Goal: Task Accomplishment & Management: Use online tool/utility

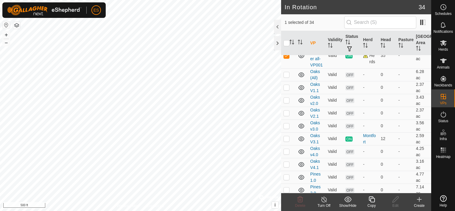
scroll to position [312, 0]
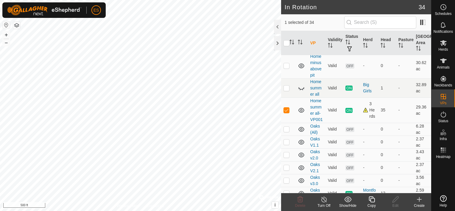
click at [370, 200] on icon at bounding box center [371, 199] width 6 height 6
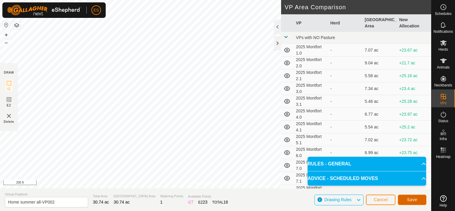
click at [414, 201] on span "Save" at bounding box center [412, 199] width 10 height 5
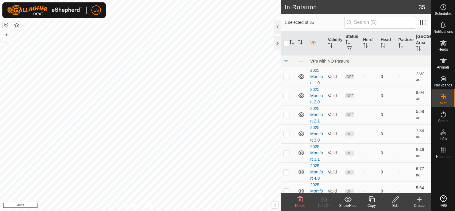
checkbox input "false"
checkbox input "true"
click at [373, 201] on icon at bounding box center [371, 199] width 6 height 6
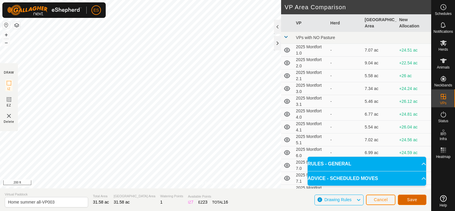
click at [410, 197] on span "Save" at bounding box center [412, 199] width 10 height 5
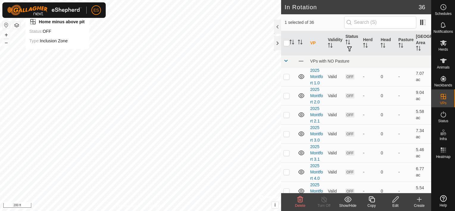
checkbox input "false"
checkbox input "true"
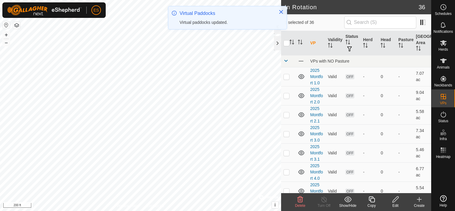
click at [393, 204] on div "Edit" at bounding box center [395, 205] width 24 height 5
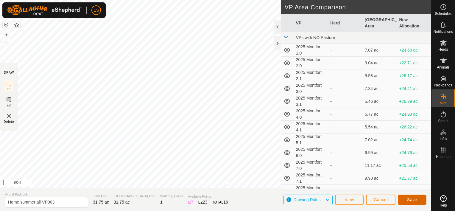
click at [407, 198] on button "Save" at bounding box center [412, 199] width 29 height 10
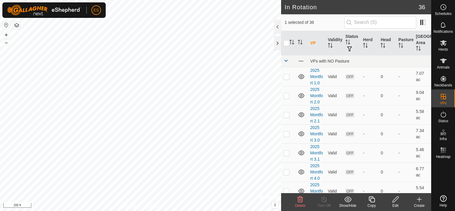
checkbox input "false"
checkbox input "true"
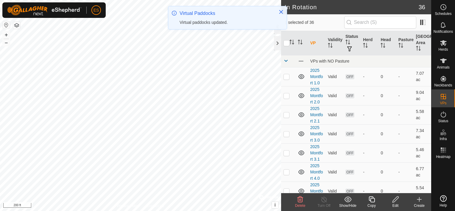
click at [372, 200] on icon at bounding box center [371, 199] width 7 height 7
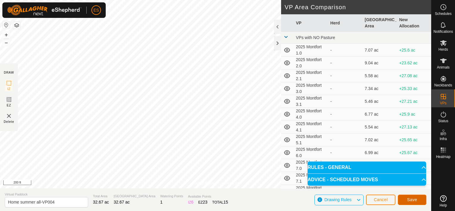
click at [414, 200] on span "Save" at bounding box center [412, 199] width 10 height 5
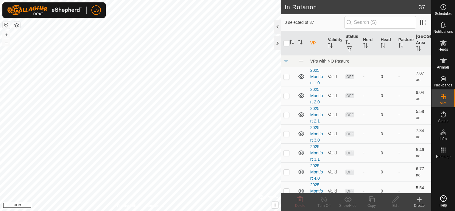
checkbox input "true"
checkbox input "false"
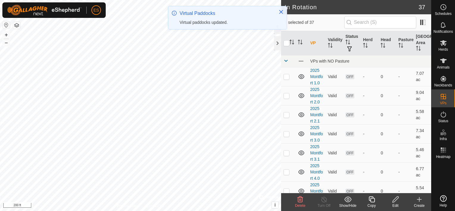
checkbox input "false"
checkbox input "true"
click at [371, 203] on div "Copy" at bounding box center [371, 205] width 24 height 5
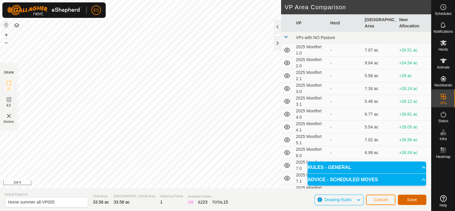
click at [409, 200] on span "Save" at bounding box center [412, 199] width 10 height 5
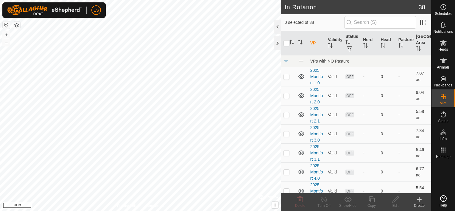
checkbox input "true"
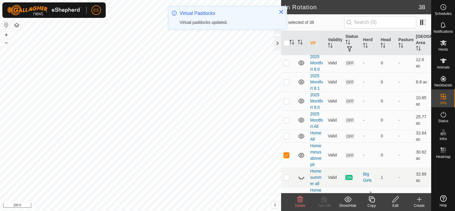
scroll to position [231, 0]
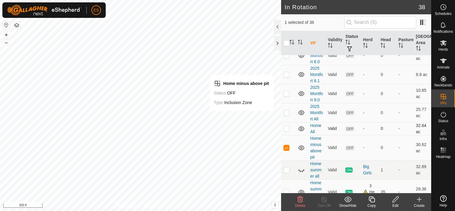
checkbox input "true"
checkbox input "false"
click at [288, 126] on p-checkbox at bounding box center [286, 128] width 6 height 5
checkbox input "false"
click at [284, 111] on p-checkbox at bounding box center [286, 112] width 6 height 5
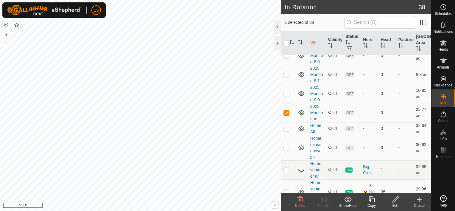
click at [284, 111] on p-checkbox at bounding box center [286, 112] width 6 height 5
checkbox input "false"
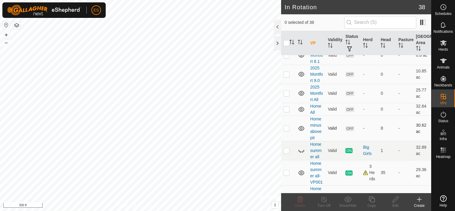
scroll to position [253, 0]
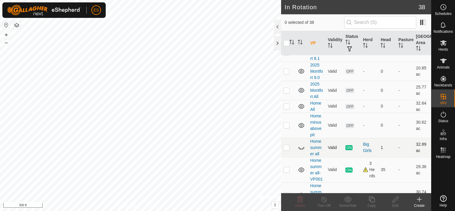
click at [287, 146] on p-checkbox at bounding box center [286, 147] width 6 height 5
click at [302, 148] on icon at bounding box center [301, 147] width 7 height 7
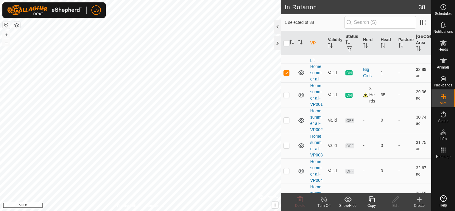
scroll to position [290, 0]
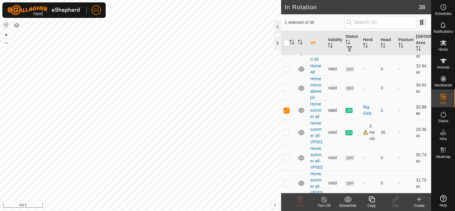
click at [285, 108] on p-checkbox at bounding box center [286, 110] width 6 height 5
checkbox input "false"
checkbox input "true"
click at [372, 201] on icon at bounding box center [371, 199] width 7 height 7
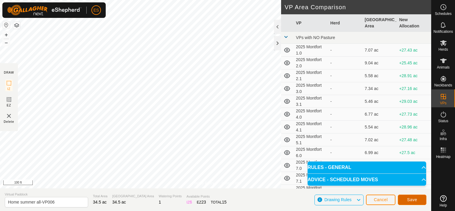
click at [404, 198] on button "Save" at bounding box center [412, 199] width 29 height 10
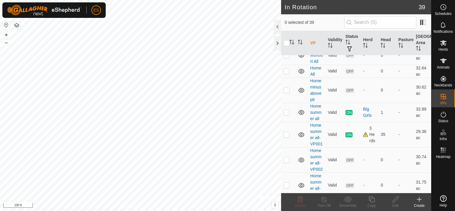
scroll to position [290, 0]
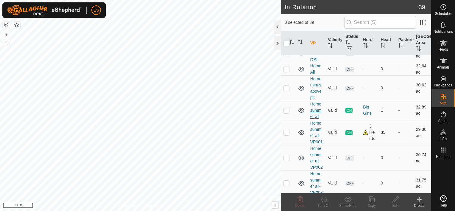
click at [312, 108] on link "Home summer all" at bounding box center [315, 109] width 11 height 17
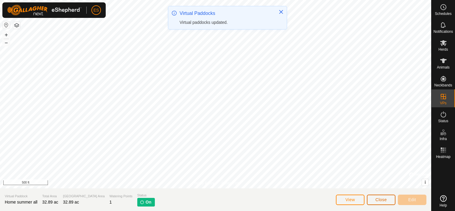
click at [379, 199] on span "Close" at bounding box center [380, 199] width 11 height 5
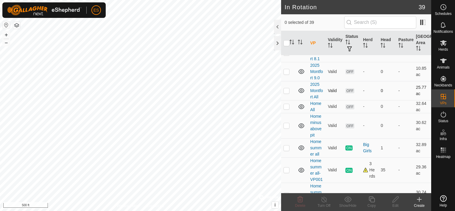
scroll to position [253, 0]
click at [285, 145] on p-checkbox at bounding box center [286, 147] width 6 height 5
checkbox input "true"
click at [366, 147] on div "Big Girls" at bounding box center [369, 147] width 13 height 12
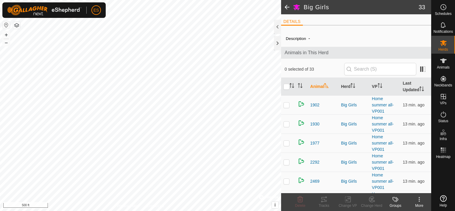
click at [287, 7] on span at bounding box center [287, 7] width 12 height 14
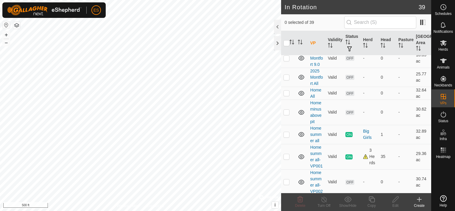
scroll to position [283, 0]
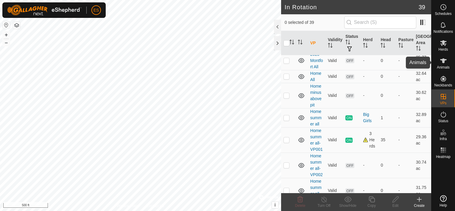
click at [444, 62] on icon at bounding box center [443, 60] width 7 height 5
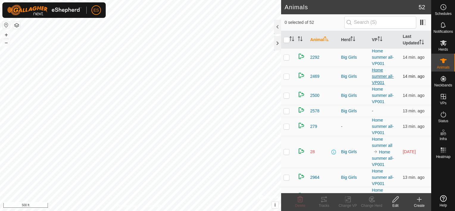
scroll to position [149, 0]
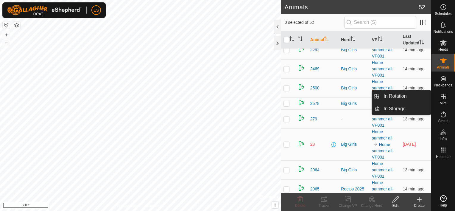
click at [443, 96] on icon at bounding box center [442, 96] width 5 height 5
click at [413, 97] on link "In Rotation" at bounding box center [405, 96] width 51 height 12
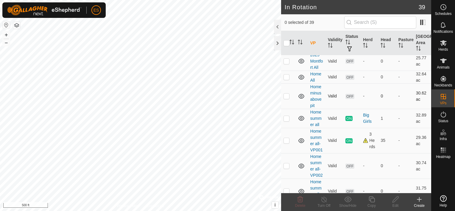
scroll to position [327, 0]
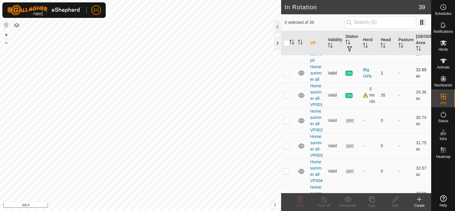
click at [286, 74] on p-checkbox at bounding box center [286, 73] width 6 height 5
checkbox input "true"
click at [324, 201] on icon at bounding box center [323, 199] width 7 height 7
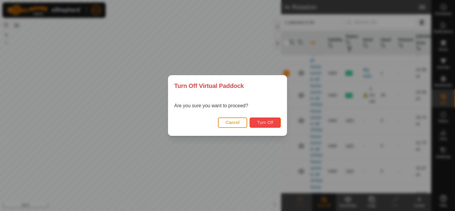
click at [268, 123] on span "Turn Off" at bounding box center [265, 122] width 16 height 5
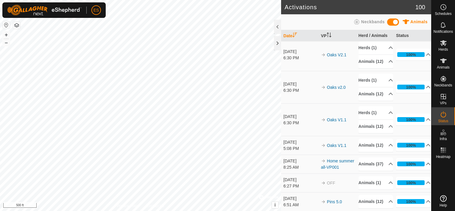
scroll to position [89, 0]
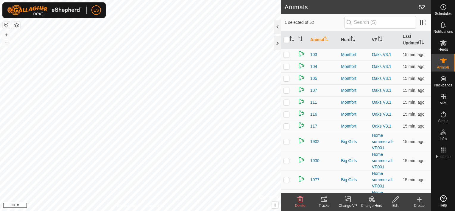
click at [372, 202] on icon at bounding box center [371, 198] width 5 height 5
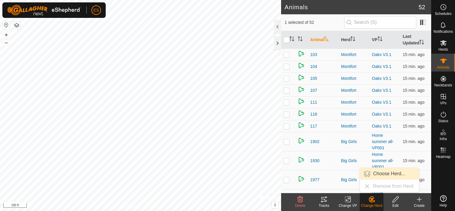
click at [377, 173] on link "Choose Herd..." at bounding box center [389, 174] width 59 height 12
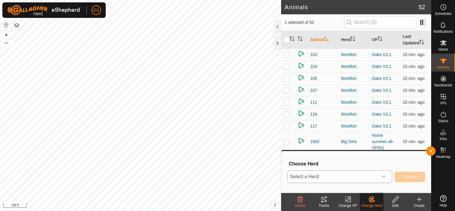
click at [384, 176] on icon "dropdown trigger" at bounding box center [383, 176] width 5 height 5
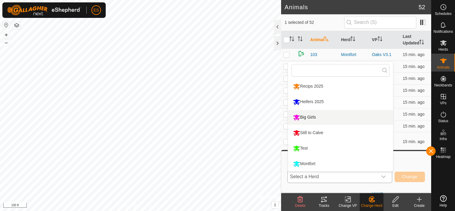
click at [333, 121] on li "Big Girls" at bounding box center [340, 117] width 105 height 15
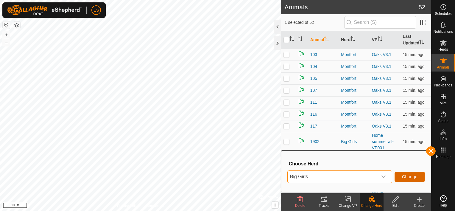
click at [407, 175] on span "Change" at bounding box center [409, 176] width 15 height 5
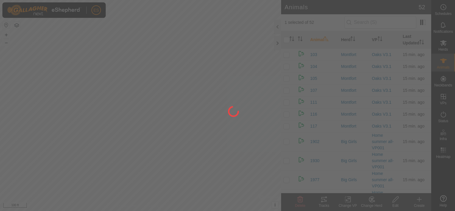
checkbox input "false"
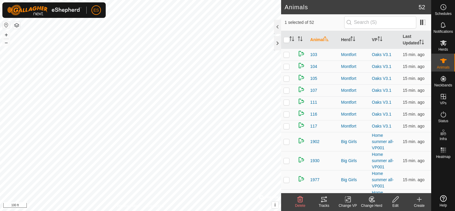
click at [372, 201] on icon at bounding box center [371, 199] width 7 height 7
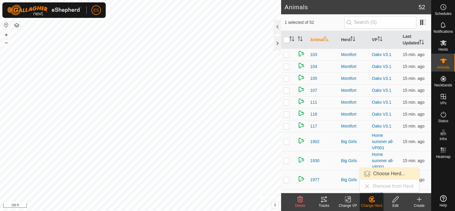
click at [377, 171] on link "Choose Herd..." at bounding box center [389, 174] width 59 height 12
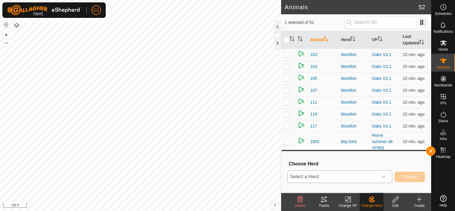
click at [385, 179] on div "dropdown trigger" at bounding box center [383, 177] width 12 height 12
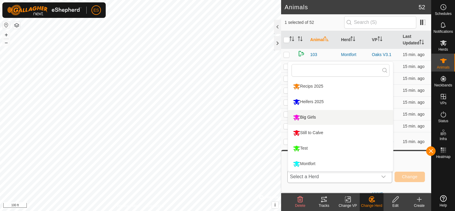
click at [313, 120] on li "Big Girls" at bounding box center [340, 117] width 105 height 15
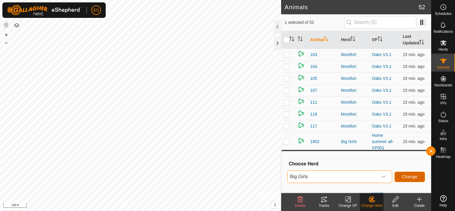
click at [405, 177] on span "Change" at bounding box center [409, 176] width 15 height 5
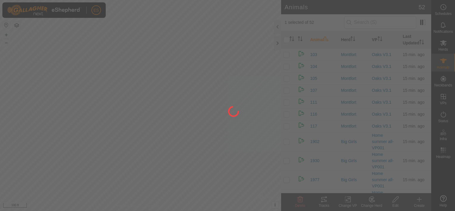
checkbox input "false"
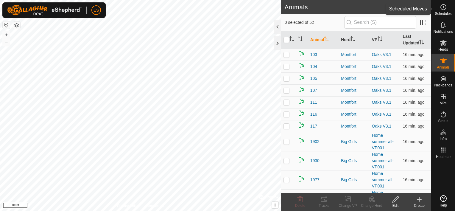
click at [441, 11] on es-schedule-vp-svg-icon at bounding box center [443, 7] width 11 height 10
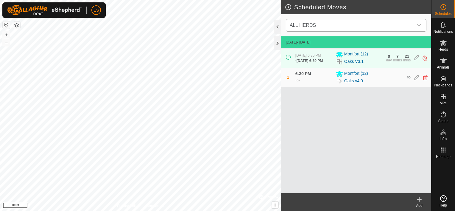
click at [419, 26] on icon "dropdown trigger" at bounding box center [419, 25] width 4 height 2
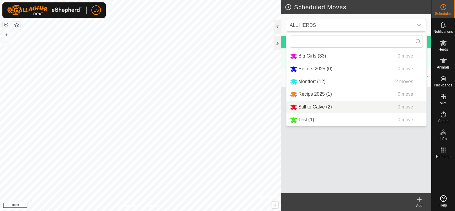
click at [401, 167] on div "[DATE] - [DATE] [DATE] 6:30 PM - [DATE] 6:30 PM Montfort (12) Oaks V3.1 0 day 7…" at bounding box center [356, 114] width 150 height 157
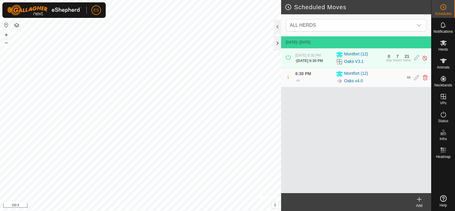
click at [420, 199] on icon at bounding box center [419, 199] width 4 height 0
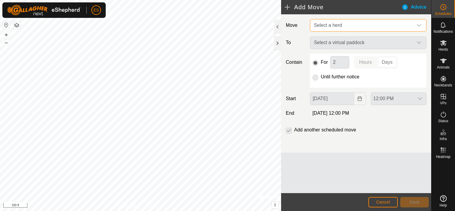
click at [355, 24] on span "Select a herd" at bounding box center [361, 25] width 101 height 12
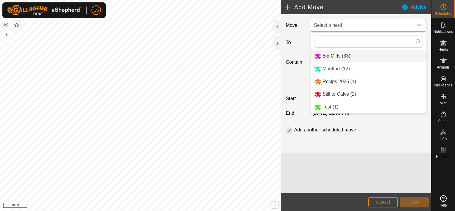
click at [340, 55] on li "Big Girls (33)" at bounding box center [368, 56] width 116 height 12
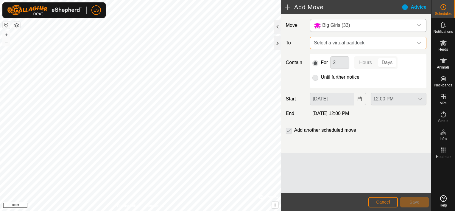
click at [385, 44] on span "Select a virtual paddock" at bounding box center [361, 43] width 101 height 12
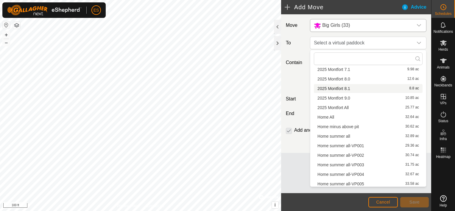
scroll to position [112, 0]
click at [349, 152] on li "Home summer all-VP002 30.74 ac" at bounding box center [368, 154] width 109 height 9
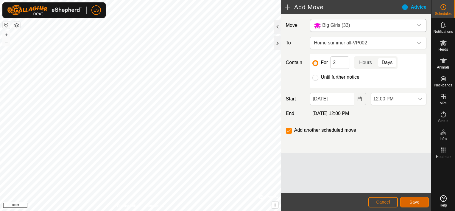
click at [415, 201] on span "Save" at bounding box center [414, 201] width 10 height 5
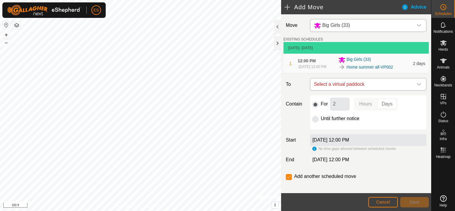
click at [417, 85] on icon "dropdown trigger" at bounding box center [419, 84] width 4 height 2
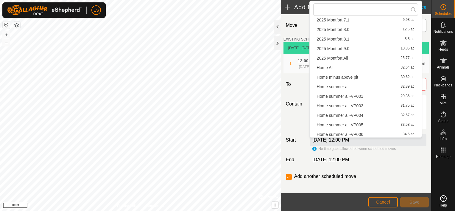
scroll to position [119, 0]
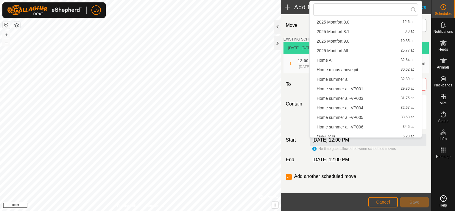
click at [372, 96] on li "Home summer all-VP003 31.75 ac" at bounding box center [365, 98] width 105 height 9
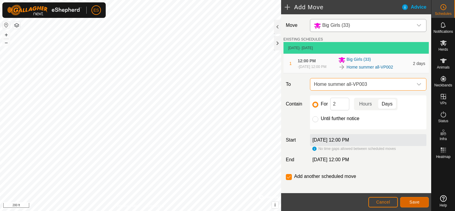
click at [413, 201] on span "Save" at bounding box center [414, 201] width 10 height 5
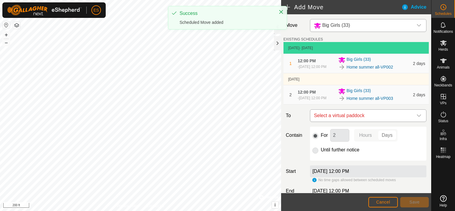
click at [383, 119] on span "Select a virtual paddock" at bounding box center [361, 116] width 101 height 12
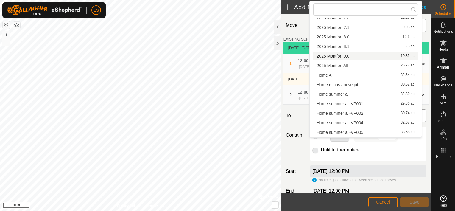
scroll to position [112, 0]
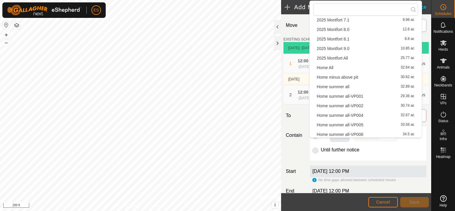
click at [370, 116] on li "Home summer all-VP004 32.67 ac" at bounding box center [365, 115] width 105 height 9
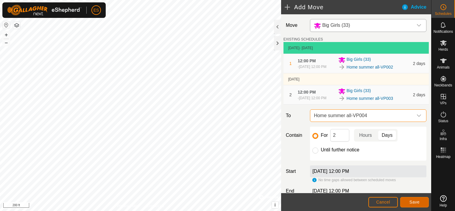
click at [413, 203] on span "Save" at bounding box center [414, 201] width 10 height 5
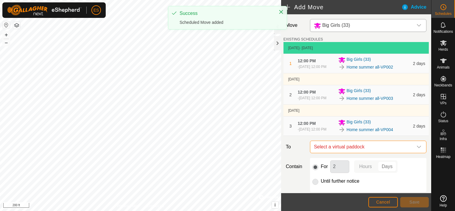
click at [399, 153] on span "Select a virtual paddock" at bounding box center [361, 147] width 101 height 12
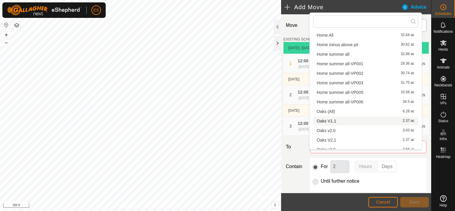
scroll to position [156, 0]
click at [365, 94] on li "Home summer all-VP005 33.58 ac" at bounding box center [365, 92] width 105 height 9
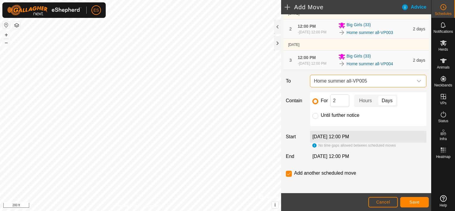
scroll to position [76, 0]
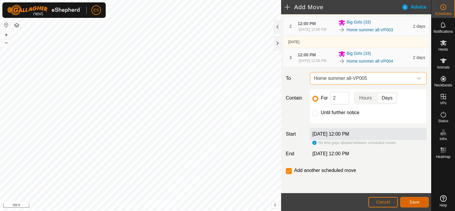
click at [414, 200] on span "Save" at bounding box center [414, 201] width 10 height 5
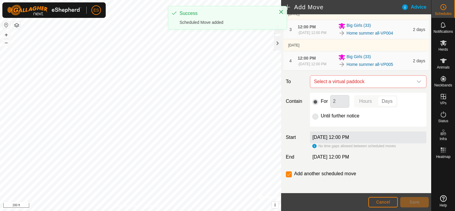
scroll to position [110, 0]
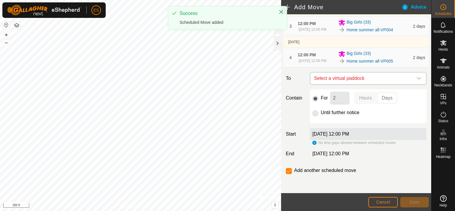
click at [416, 78] on icon "dropdown trigger" at bounding box center [418, 78] width 5 height 5
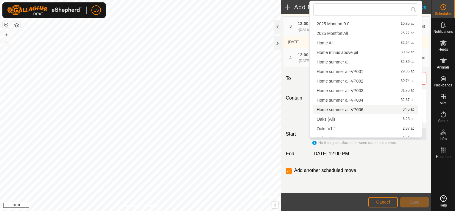
scroll to position [171, 0]
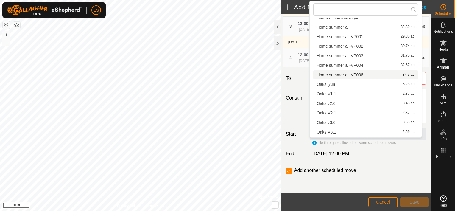
click at [374, 77] on li "Home summer all-VP006 34.5 ac" at bounding box center [365, 74] width 105 height 9
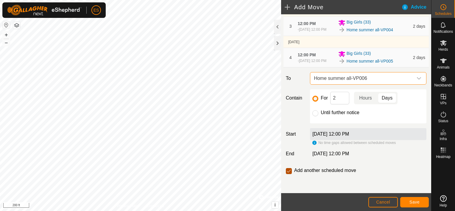
click at [287, 171] on input "checkbox" at bounding box center [289, 171] width 6 height 6
checkbox input "false"
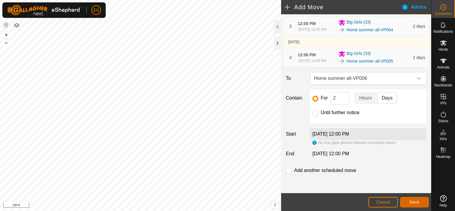
click at [417, 201] on span "Save" at bounding box center [414, 201] width 10 height 5
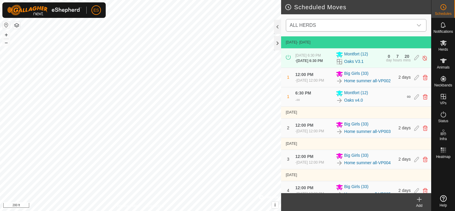
click at [417, 25] on icon "dropdown trigger" at bounding box center [418, 25] width 5 height 5
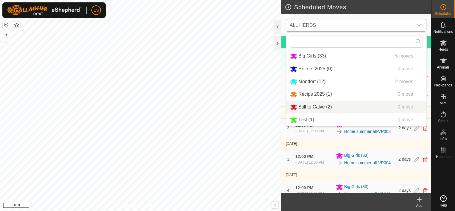
click at [329, 107] on li "Still to Calve (2) 0 move" at bounding box center [356, 107] width 140 height 12
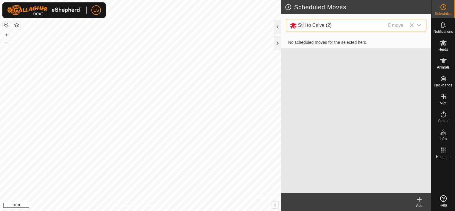
click at [420, 199] on icon at bounding box center [419, 199] width 4 height 0
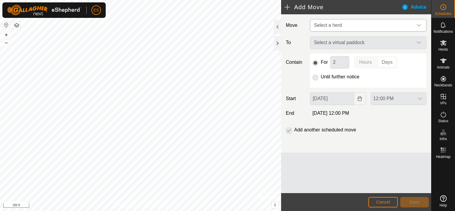
click at [401, 24] on span "Select a herd" at bounding box center [361, 25] width 101 height 12
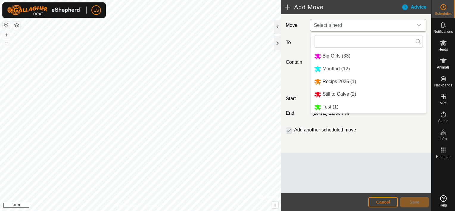
click at [344, 93] on li "Still to Calve (2)" at bounding box center [368, 94] width 116 height 12
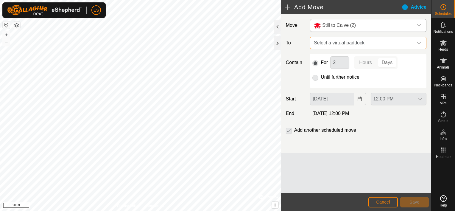
click at [377, 43] on span "Select a virtual paddock" at bounding box center [361, 43] width 101 height 12
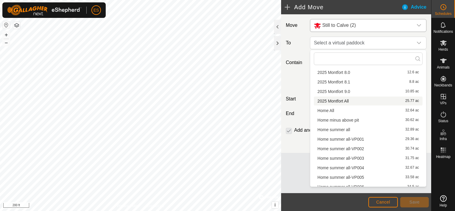
scroll to position [119, 0]
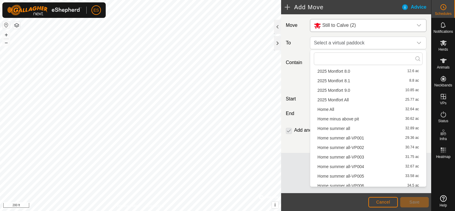
click at [356, 145] on li "Home summer all-VP002 30.74 ac" at bounding box center [368, 147] width 109 height 9
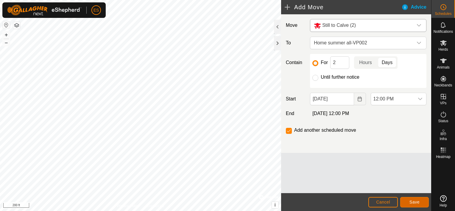
click at [418, 204] on span "Save" at bounding box center [414, 201] width 10 height 5
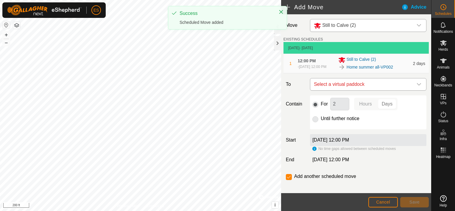
click at [416, 87] on icon "dropdown trigger" at bounding box center [418, 84] width 5 height 5
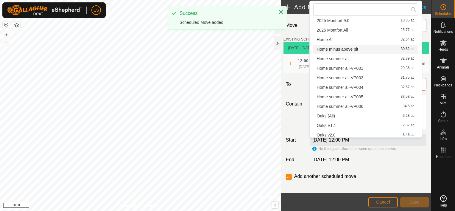
scroll to position [141, 0]
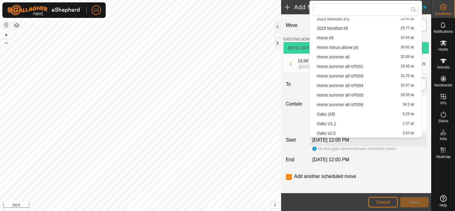
click at [366, 77] on li "Home summer all-VP003 31.75 ac" at bounding box center [365, 75] width 105 height 9
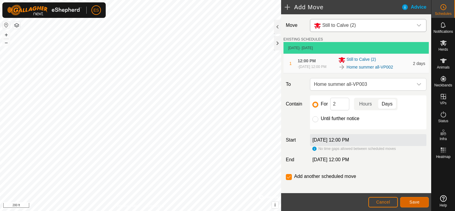
click at [414, 200] on span "Save" at bounding box center [414, 201] width 10 height 5
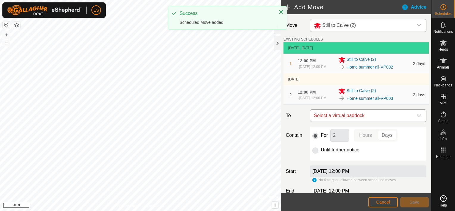
click at [416, 118] on icon "dropdown trigger" at bounding box center [418, 115] width 5 height 5
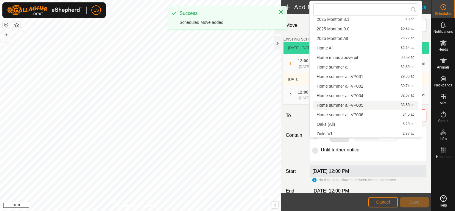
scroll to position [134, 0]
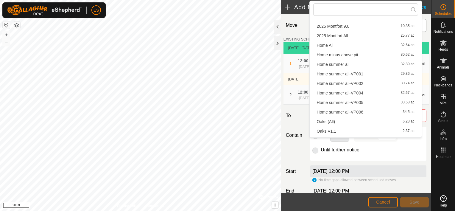
click at [368, 93] on li "Home summer all-VP004 32.67 ac" at bounding box center [365, 92] width 105 height 9
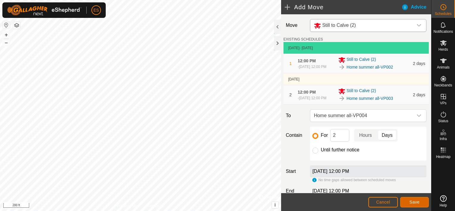
click at [416, 202] on span "Save" at bounding box center [414, 201] width 10 height 5
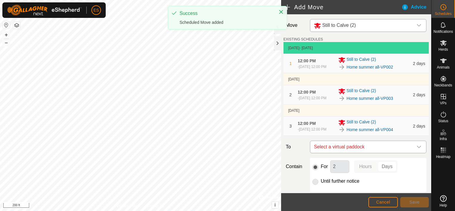
click at [416, 149] on icon "dropdown trigger" at bounding box center [418, 146] width 5 height 5
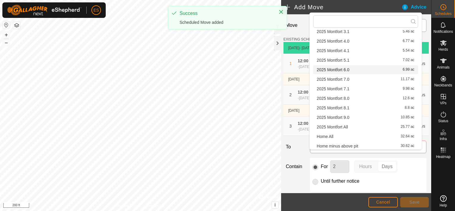
scroll to position [119, 0]
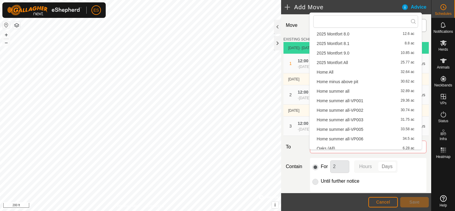
click at [381, 133] on li "Home summer all-VP005 33.58 ac" at bounding box center [365, 129] width 105 height 9
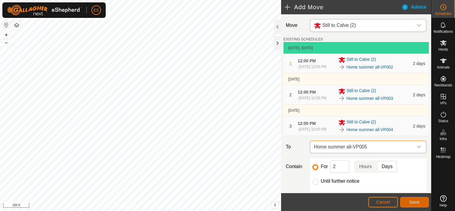
click at [415, 204] on span "Save" at bounding box center [414, 201] width 10 height 5
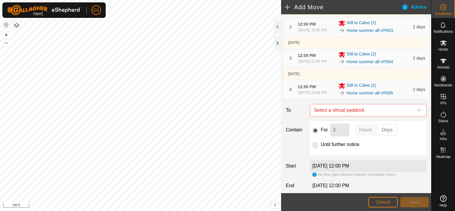
scroll to position [67, 0]
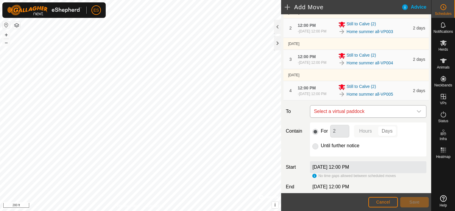
click at [416, 114] on icon "dropdown trigger" at bounding box center [418, 111] width 5 height 5
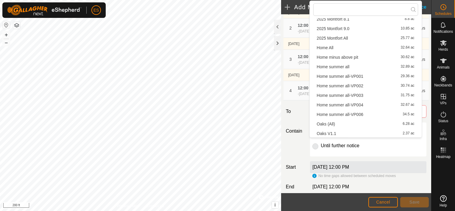
scroll to position [134, 0]
click at [380, 113] on li "Home summer all-VP006 34.5 ac" at bounding box center [365, 111] width 105 height 9
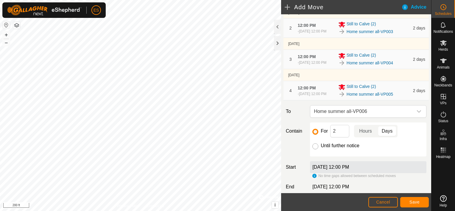
click at [314, 149] on input "Until further notice" at bounding box center [315, 146] width 6 height 6
radio input "true"
checkbox input "false"
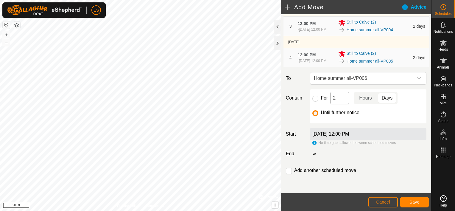
scroll to position [110, 0]
click at [422, 202] on button "Save" at bounding box center [414, 202] width 29 height 10
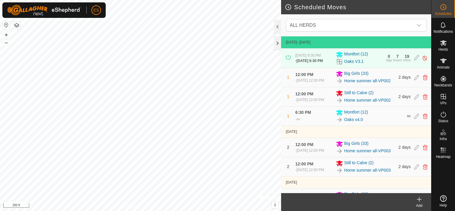
click at [442, 198] on icon at bounding box center [443, 198] width 7 height 7
